Goal: Find contact information

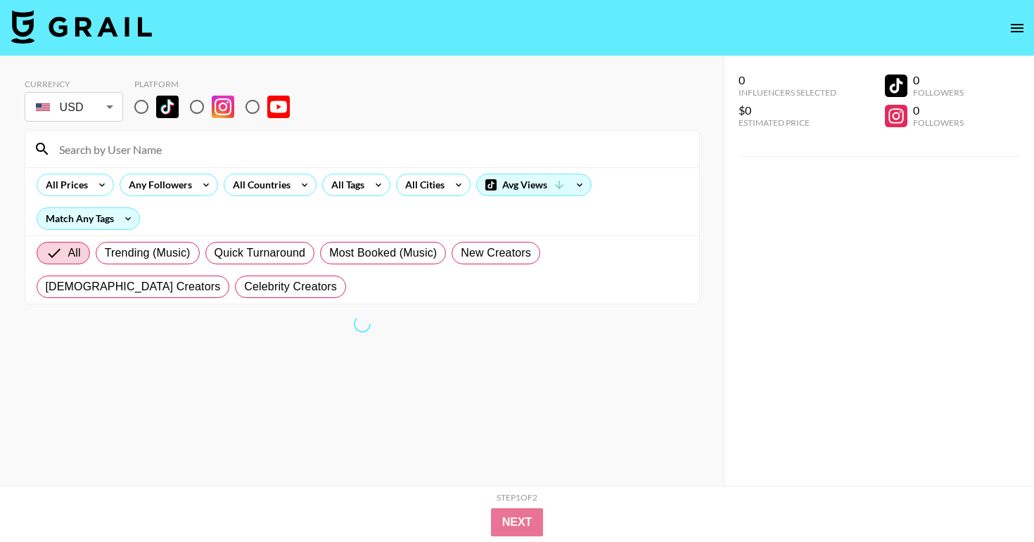
click at [265, 146] on input at bounding box center [371, 149] width 640 height 23
paste input "@lianaparmezana"
type input "@lianaparmezana"
click at [145, 104] on input "radio" at bounding box center [142, 107] width 30 height 30
radio input "true"
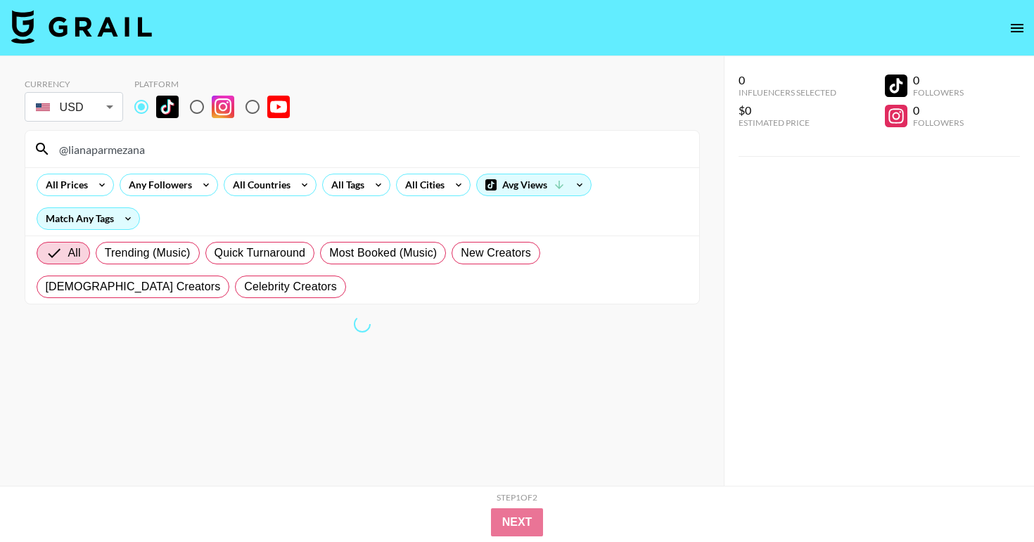
click at [184, 152] on input "@lianaparmezana" at bounding box center [371, 149] width 640 height 23
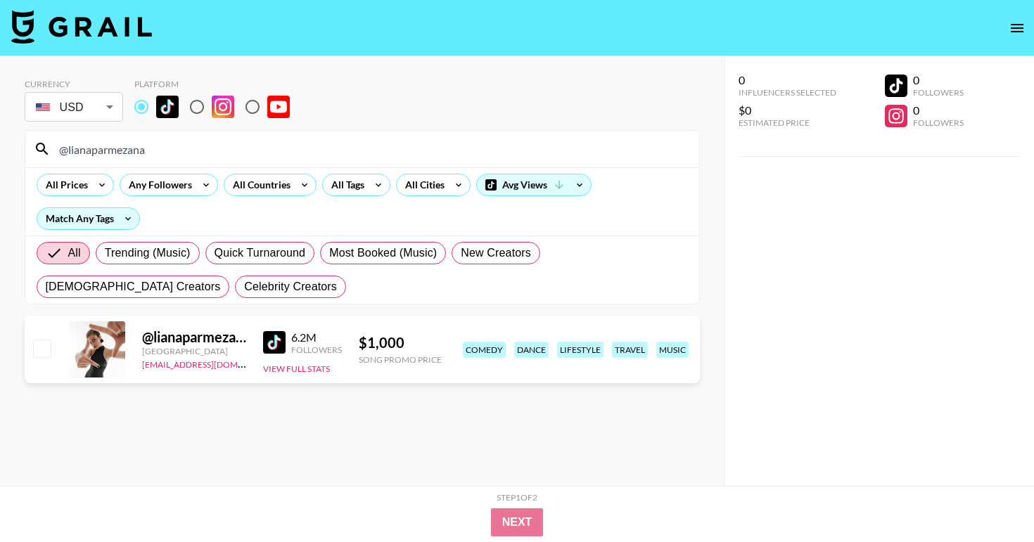
type input "@lianaparmezana"
drag, startPoint x: 230, startPoint y: 366, endPoint x: 139, endPoint y: 367, distance: 91.4
click at [139, 367] on div "@ lianaparmezana [GEOGRAPHIC_DATA] [EMAIL_ADDRESS][DOMAIN_NAME] 6.2M Followers …" at bounding box center [362, 350] width 675 height 68
copy link "[EMAIL_ADDRESS][DOMAIN_NAME]"
click at [279, 341] on img at bounding box center [274, 342] width 23 height 23
